Goal: Task Accomplishment & Management: Use online tool/utility

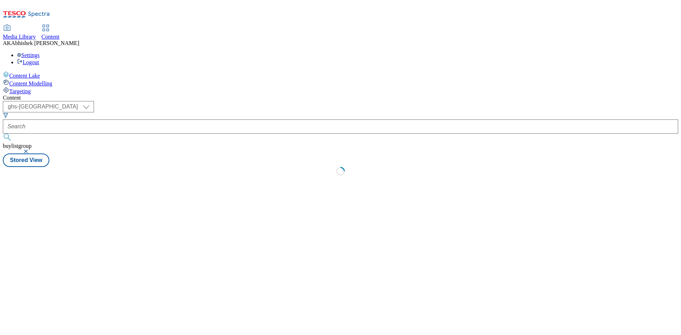
select select "ghs-[GEOGRAPHIC_DATA]"
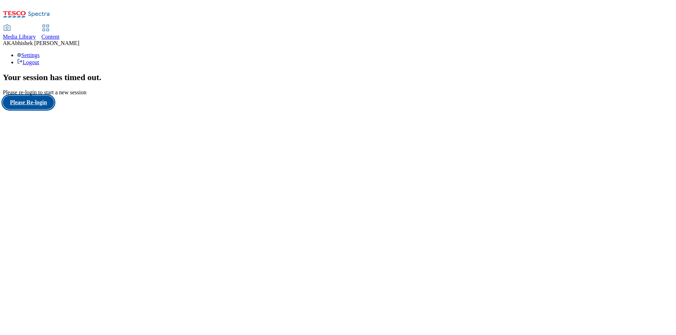
click at [27, 109] on button "Please Re-login" at bounding box center [28, 102] width 51 height 13
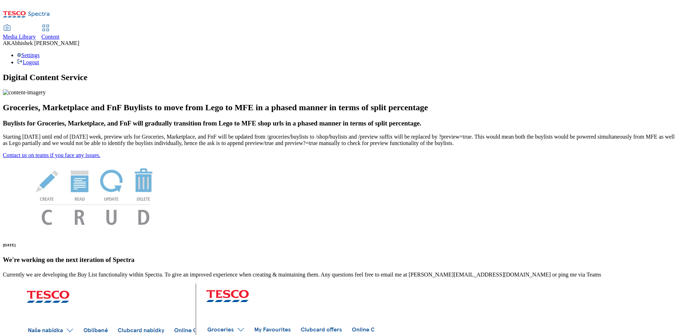
click at [60, 34] on span "Content" at bounding box center [50, 37] width 18 height 6
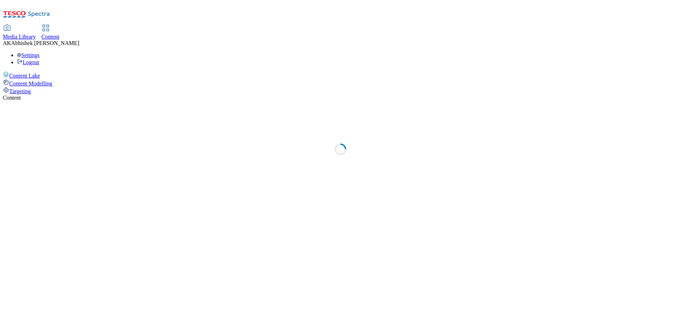
select select "ghs-[GEOGRAPHIC_DATA]"
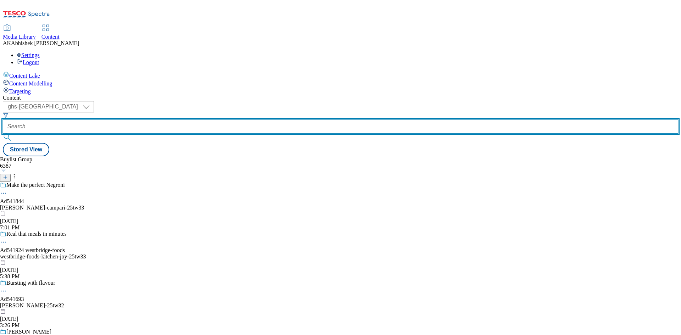
click at [174, 120] on input "text" at bounding box center [340, 127] width 675 height 14
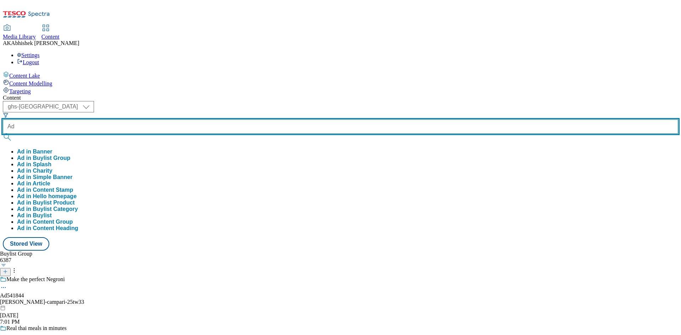
paste input "541844"
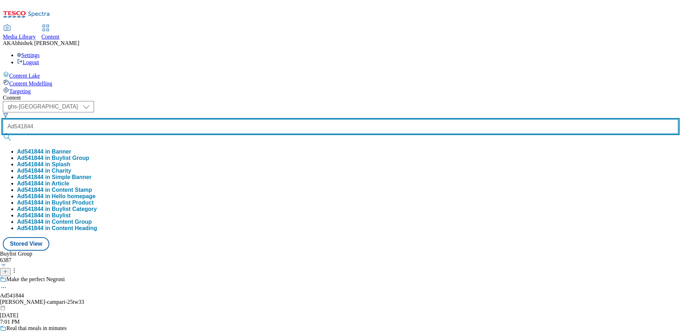
type input "Ad541844"
click at [3, 134] on button "submit" at bounding box center [8, 137] width 10 height 7
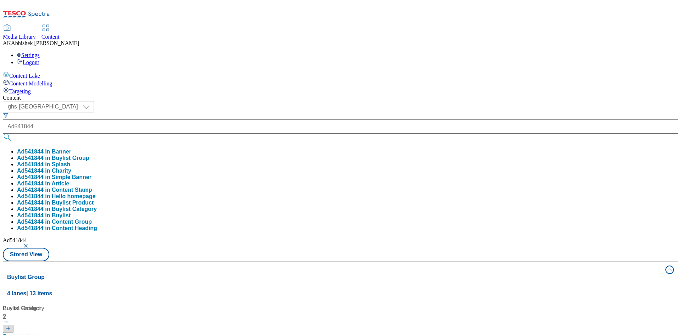
click at [388, 95] on div "Content ( optional ) ghs-roi ghs-uk ghs-uk Ad541844 Ad541844 in Banner Ad541844…" at bounding box center [340, 333] width 675 height 476
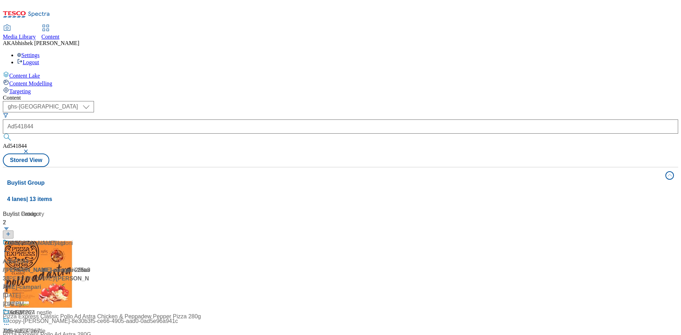
click at [92, 239] on div at bounding box center [47, 248] width 89 height 18
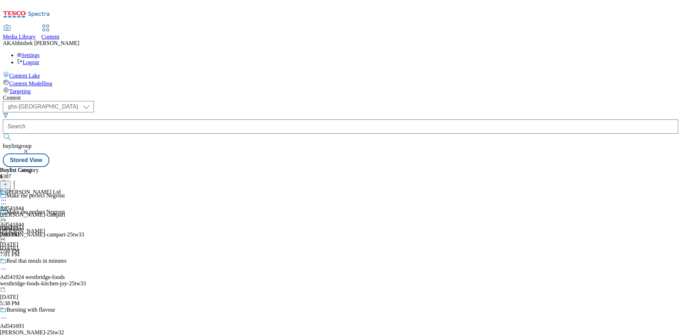
click at [7, 217] on icon at bounding box center [3, 220] width 7 height 7
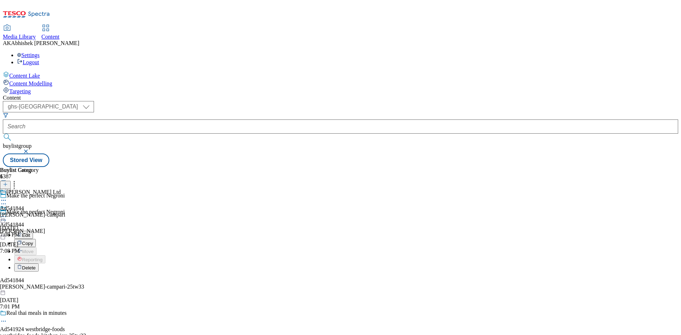
click at [30, 233] on span "Edit" at bounding box center [26, 235] width 8 height 5
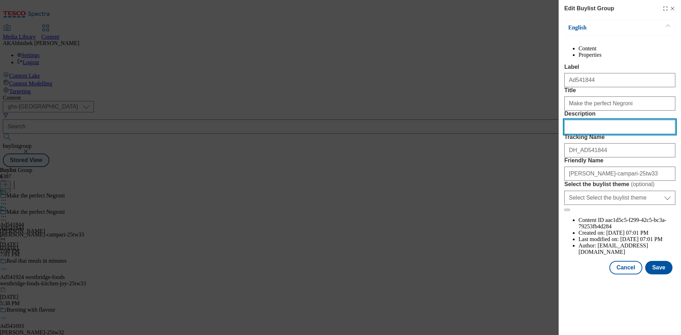
click at [589, 134] on input "Description" at bounding box center [619, 127] width 111 height 14
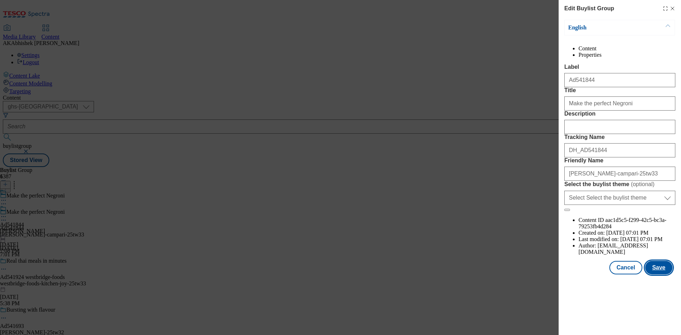
click at [659, 275] on button "Save" at bounding box center [658, 267] width 27 height 13
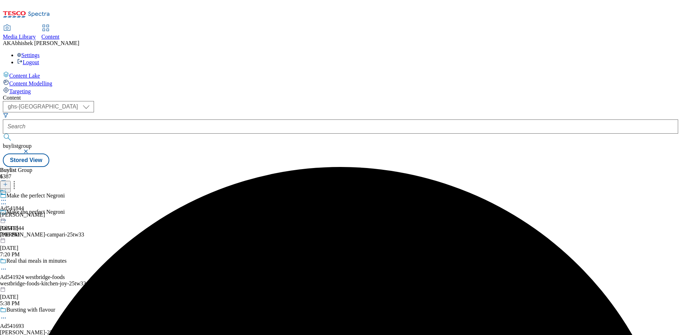
click at [7, 197] on icon at bounding box center [3, 200] width 7 height 7
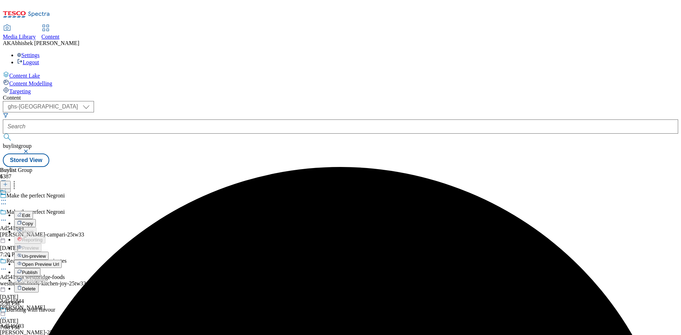
click at [30, 213] on span "Edit" at bounding box center [26, 215] width 8 height 5
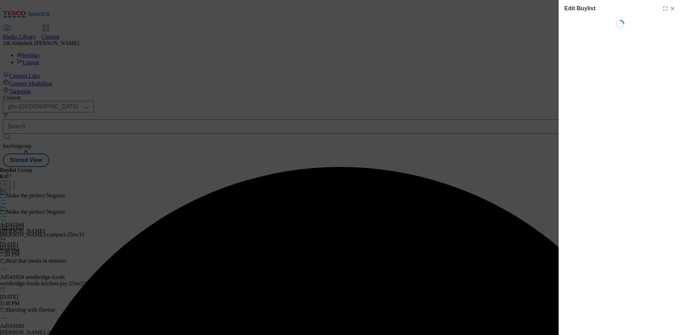
select select "tactical"
select select "supplier funded short term 1-3 weeks"
select select "dunnhumby"
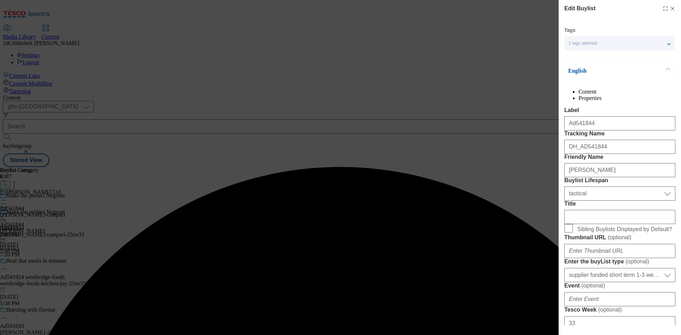
select select "Banner"
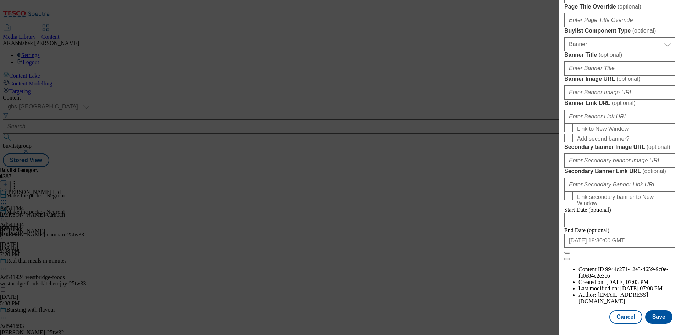
scroll to position [697, 0]
click at [662, 317] on button "Save" at bounding box center [658, 316] width 27 height 13
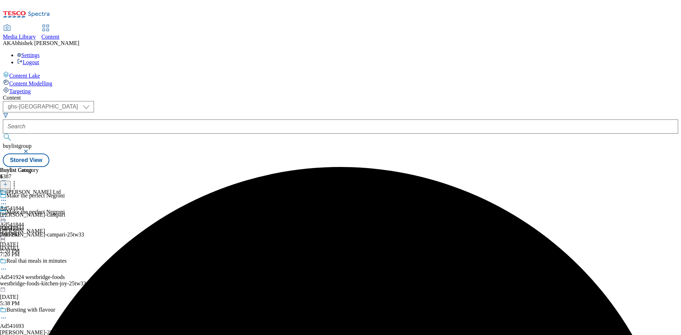
click at [7, 197] on icon at bounding box center [3, 200] width 7 height 7
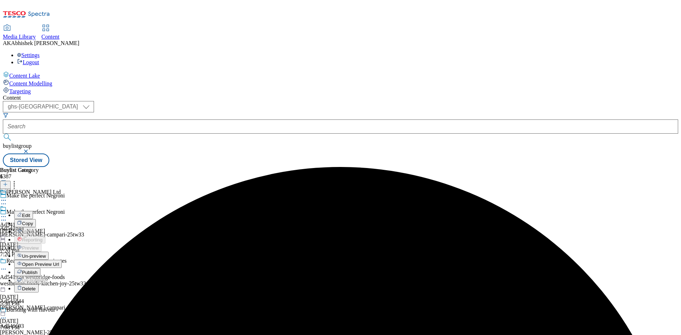
click at [33, 211] on button "Edit" at bounding box center [23, 215] width 19 height 8
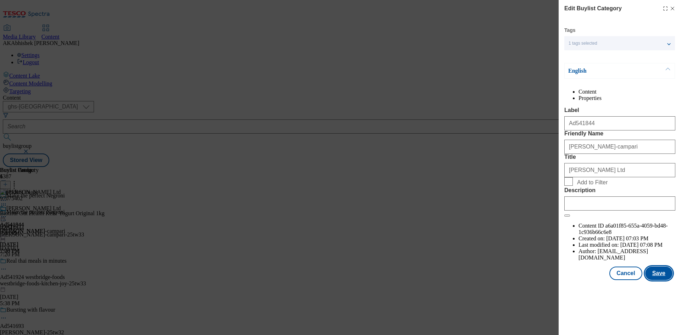
click at [659, 280] on button "Save" at bounding box center [658, 273] width 27 height 13
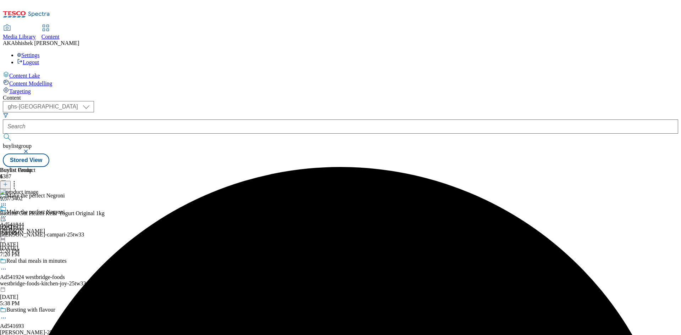
click at [45, 205] on div "Ad541844 [PERSON_NAME] [DATE] 7:20 PM" at bounding box center [22, 229] width 45 height 49
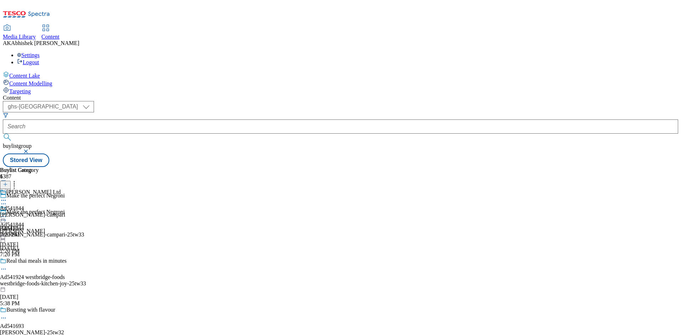
click at [6, 200] on circle at bounding box center [5, 200] width 1 height 1
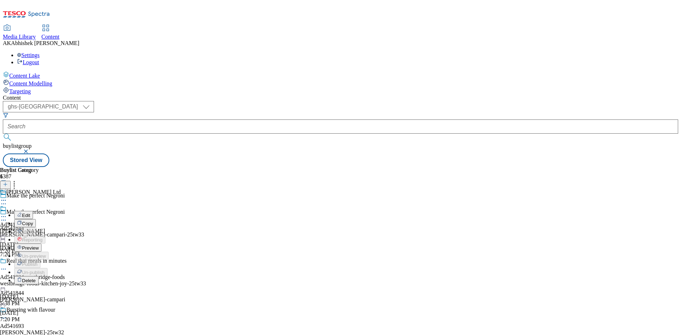
click at [65, 244] on li "Preview" at bounding box center [39, 248] width 51 height 8
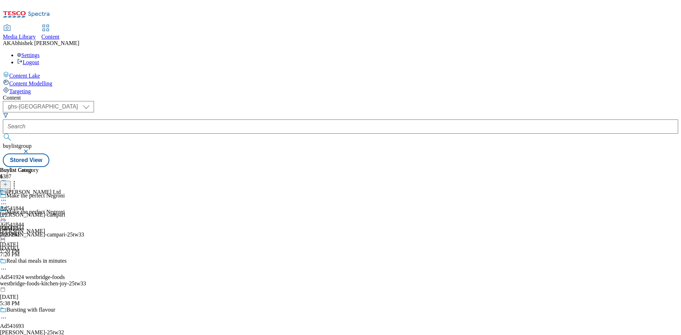
click at [7, 197] on icon at bounding box center [3, 200] width 7 height 7
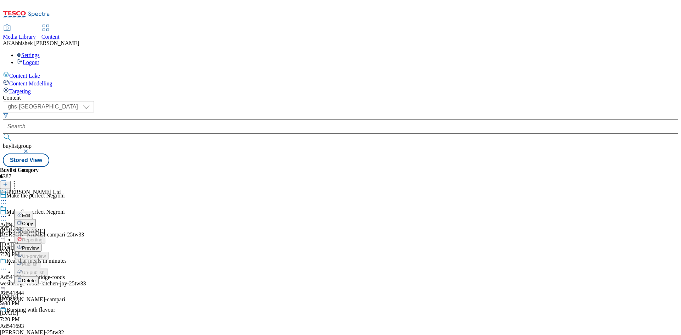
click at [39, 245] on span "Preview" at bounding box center [30, 247] width 17 height 5
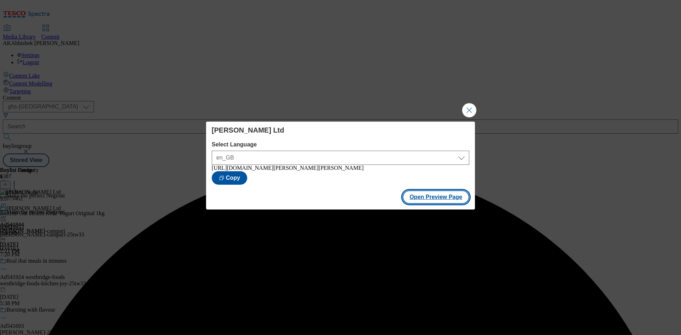
click at [431, 197] on button "Open Preview Page" at bounding box center [436, 196] width 67 height 13
click at [467, 107] on button "Close Modal" at bounding box center [469, 110] width 14 height 14
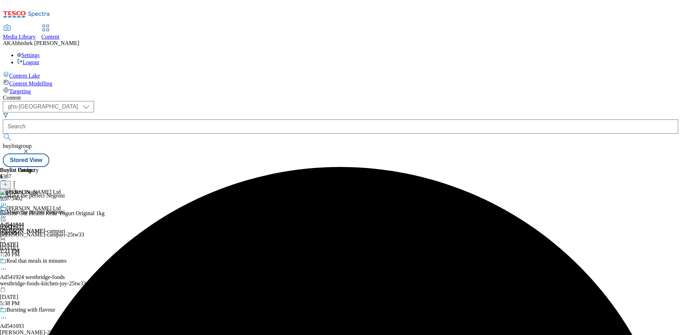
click at [7, 213] on icon at bounding box center [3, 216] width 7 height 7
click at [38, 286] on span "Publish" at bounding box center [30, 288] width 16 height 5
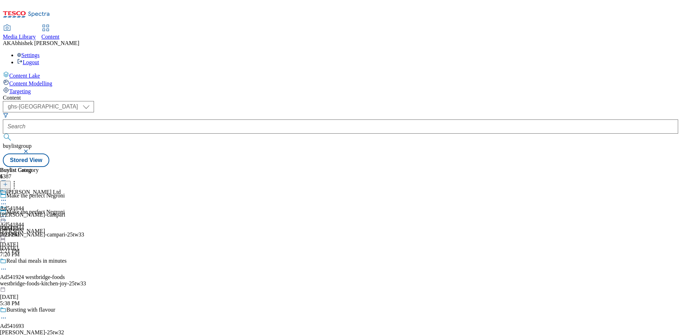
click at [65, 212] on div "[PERSON_NAME]-campari" at bounding box center [32, 215] width 65 height 6
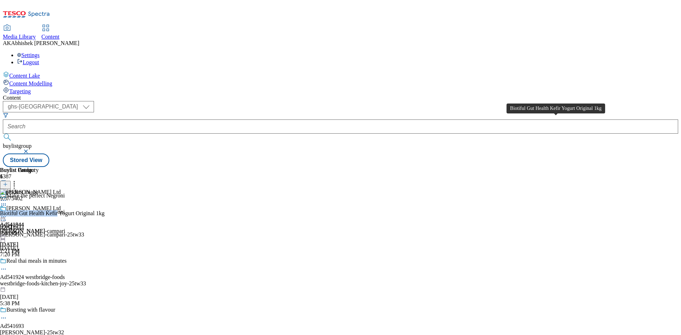
drag, startPoint x: 530, startPoint y: 120, endPoint x: 578, endPoint y: 122, distance: 48.3
click at [105, 210] on div "Biotiful Gut Health Kefir Yogurt Original 1kg" at bounding box center [52, 213] width 105 height 6
